Goal: Task Accomplishment & Management: Use online tool/utility

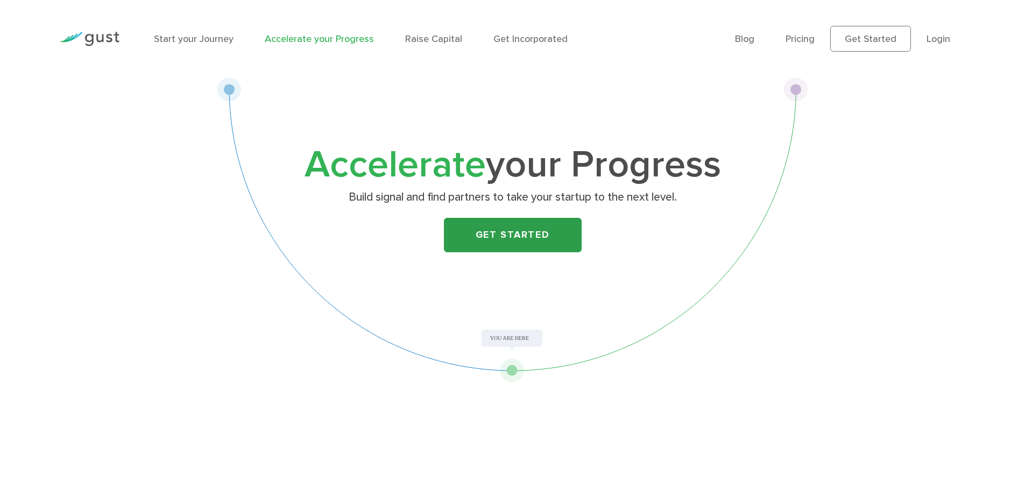
click at [512, 252] on link "Get Started" at bounding box center [513, 235] width 138 height 34
click at [462, 43] on link "Raise Capital" at bounding box center [433, 38] width 57 height 11
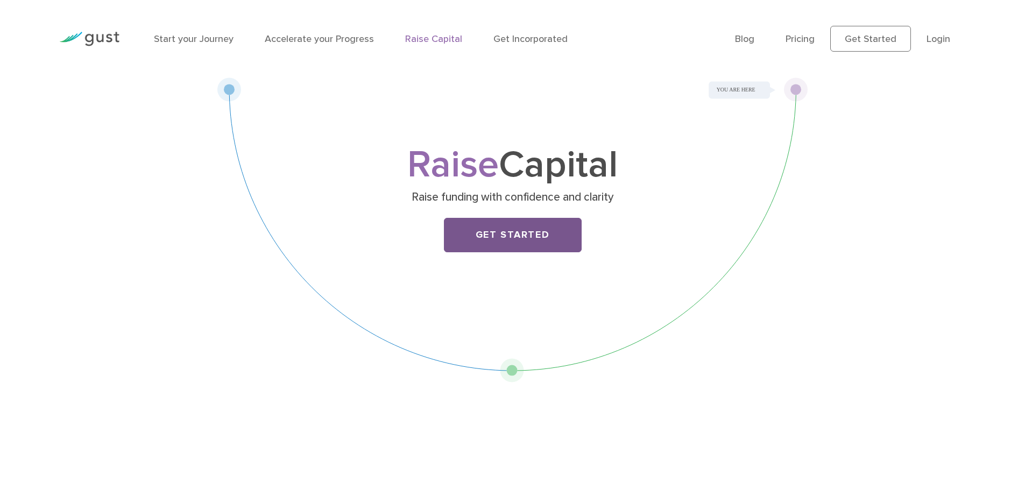
click at [493, 252] on link "Get Started" at bounding box center [513, 235] width 138 height 34
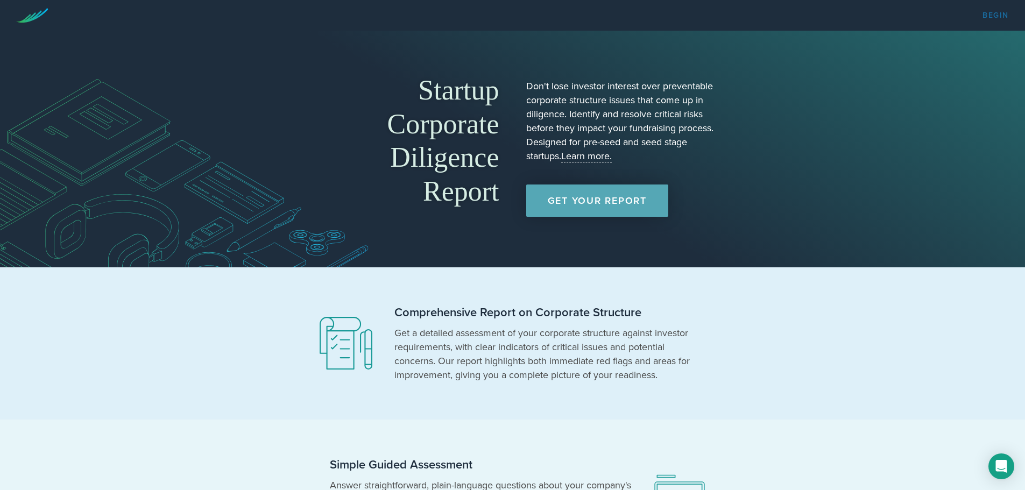
click at [994, 15] on link "Begin" at bounding box center [996, 16] width 26 height 8
